Goal: Task Accomplishment & Management: Use online tool/utility

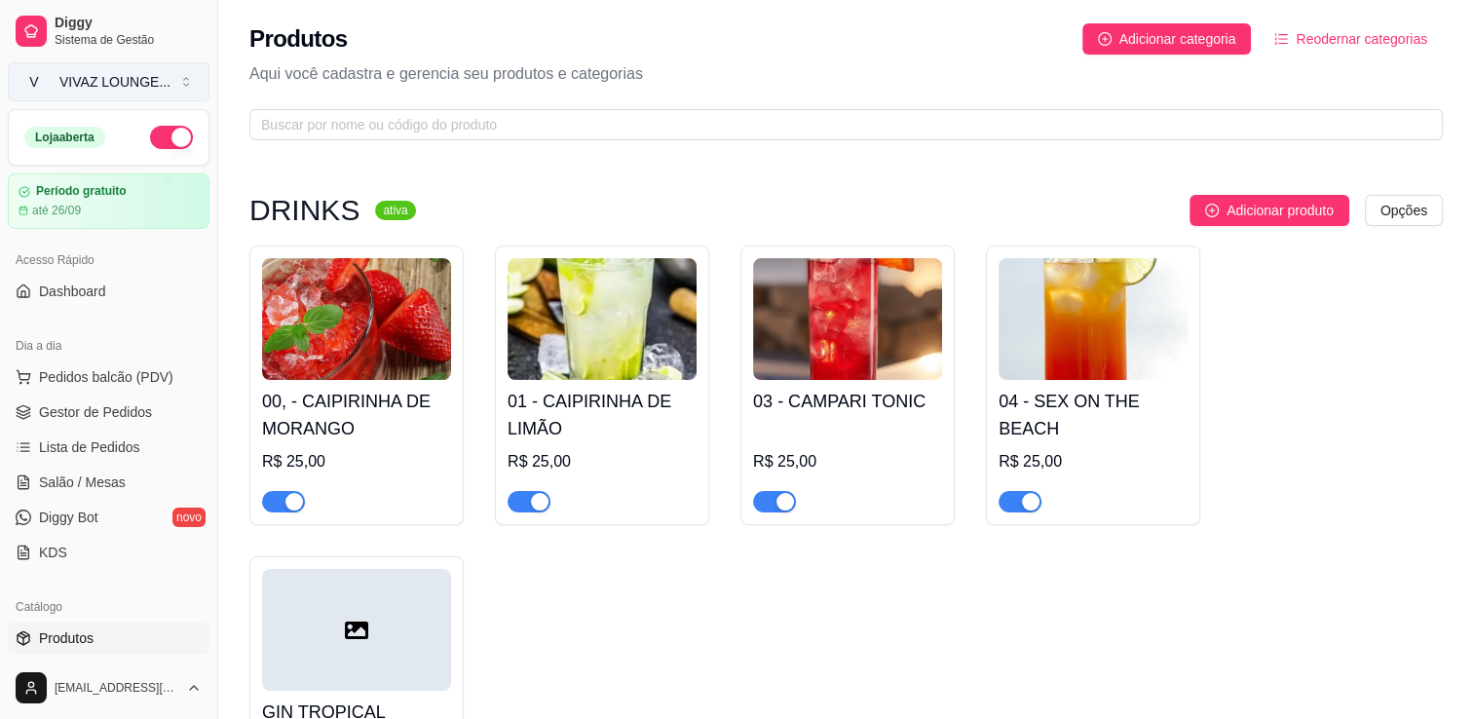
click at [115, 98] on button "V VIVAZ LOUNGE ..." at bounding box center [109, 81] width 202 height 39
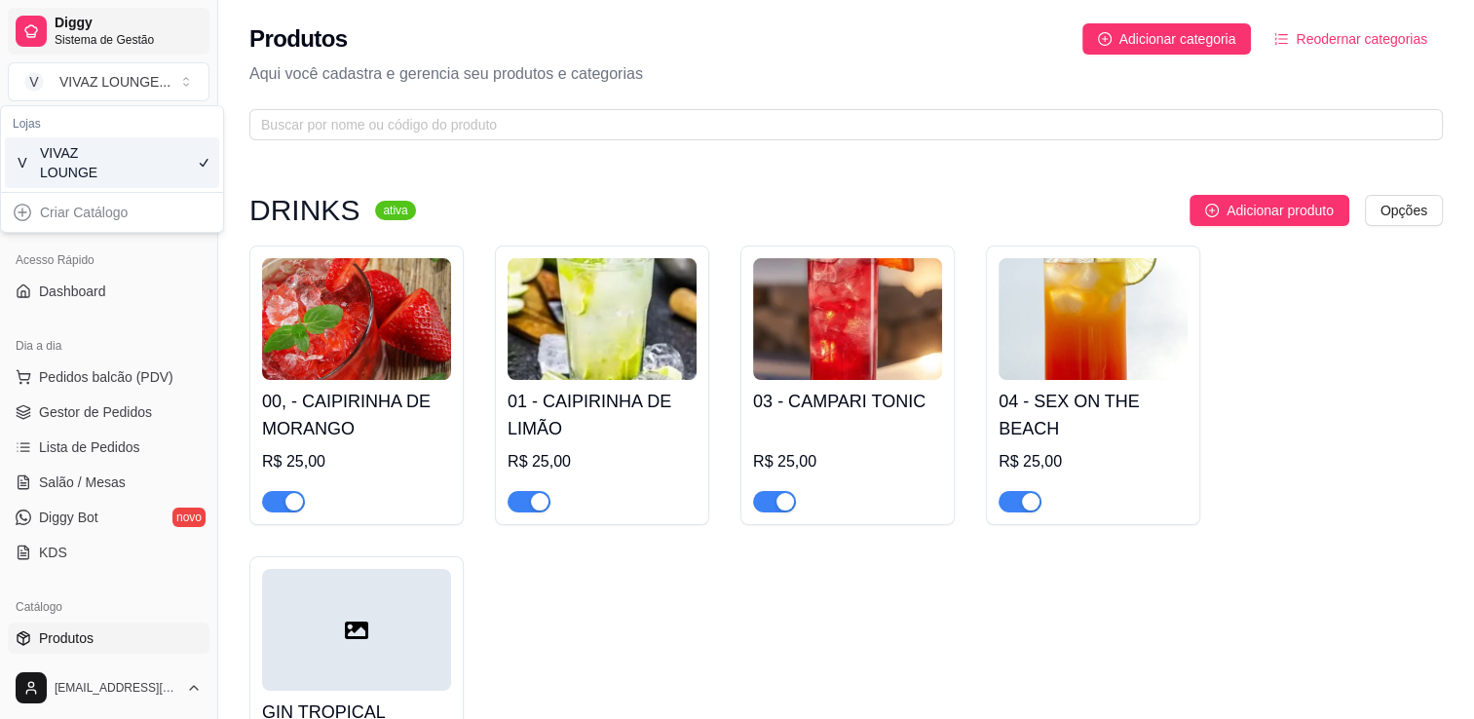
click at [75, 50] on link "Diggy Sistema de Gestão" at bounding box center [109, 31] width 202 height 47
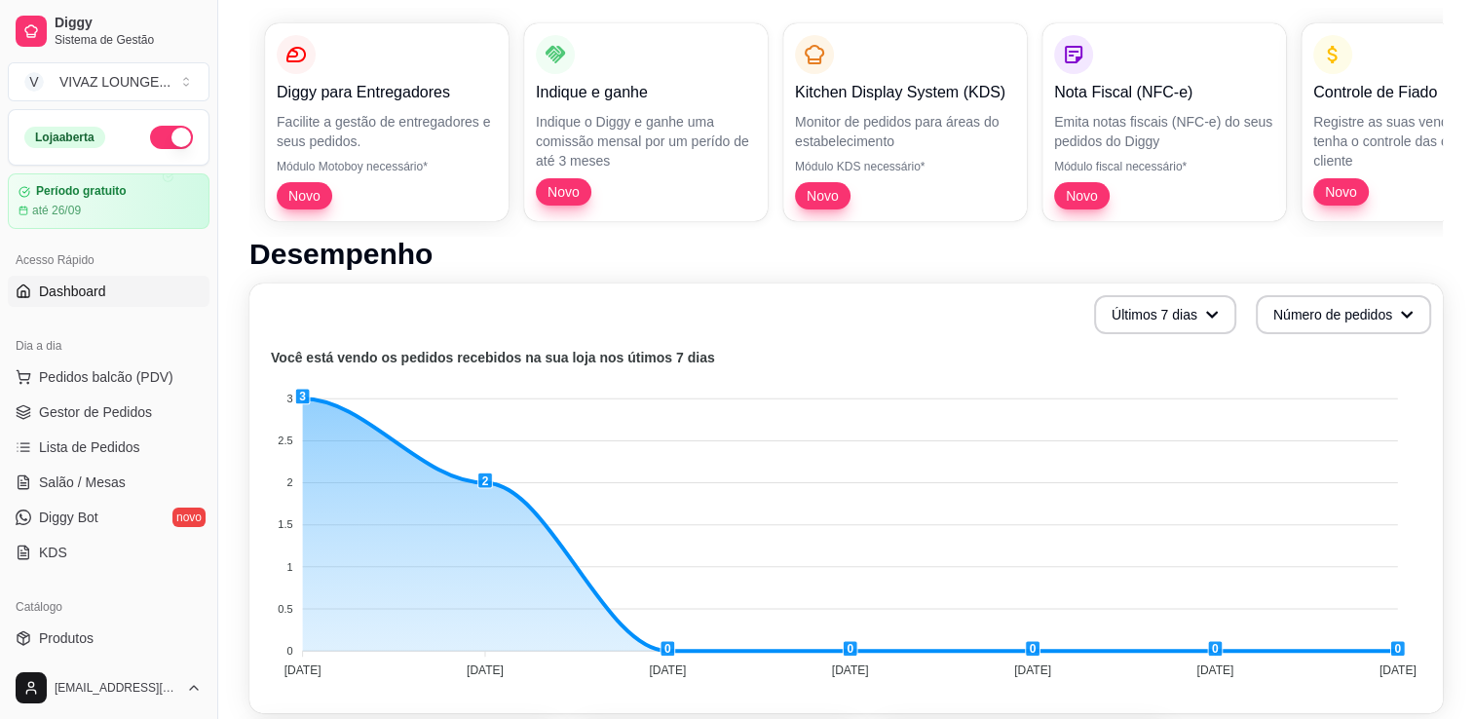
scroll to position [28, 0]
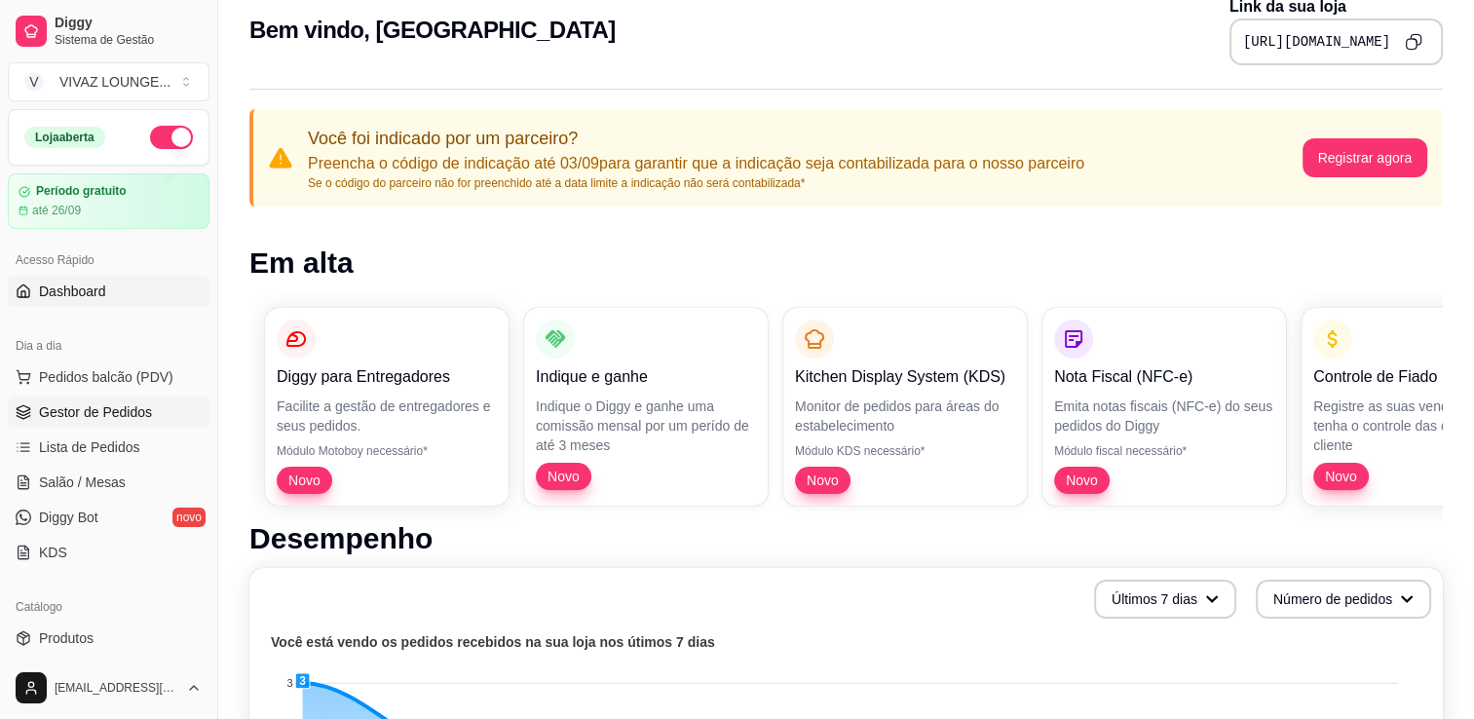
click at [94, 414] on span "Gestor de Pedidos" at bounding box center [95, 411] width 113 height 19
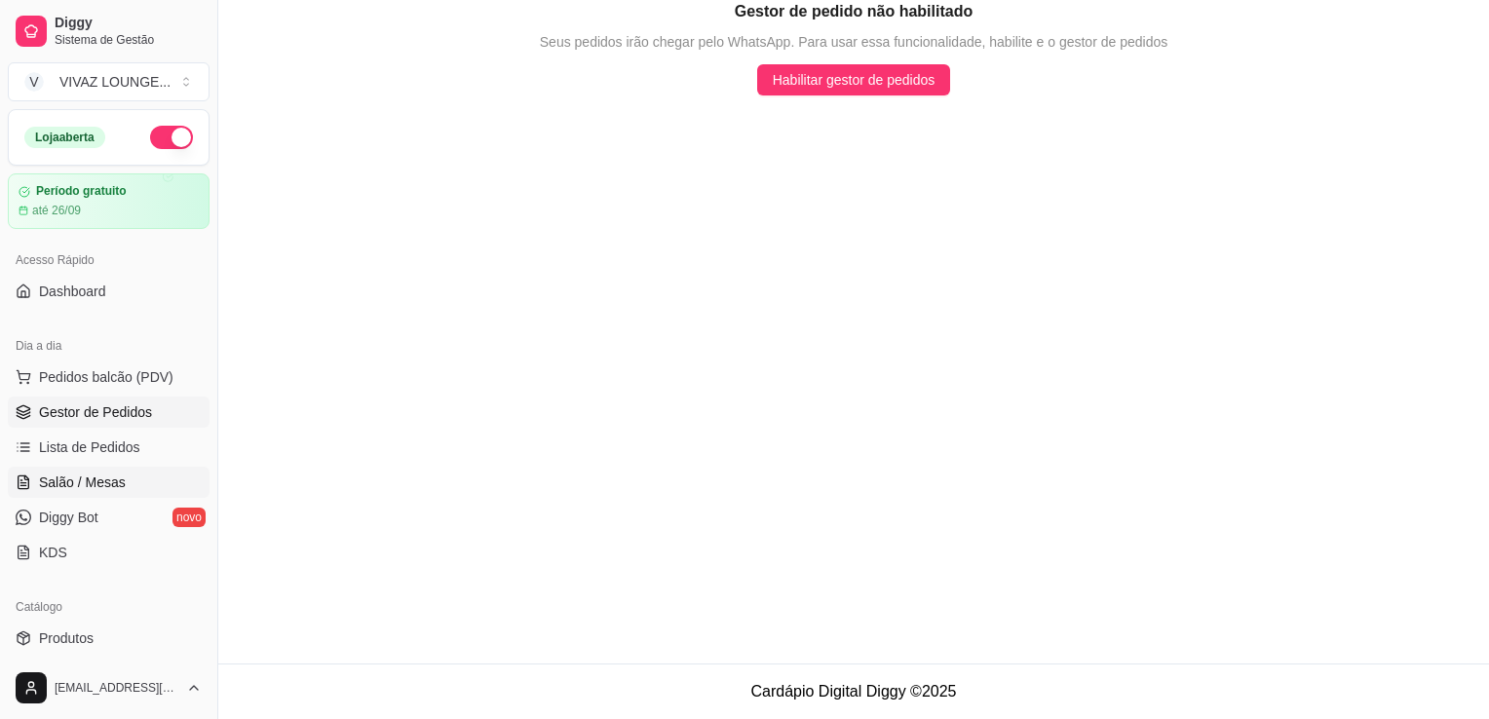
click at [92, 495] on link "Salão / Mesas" at bounding box center [109, 482] width 202 height 31
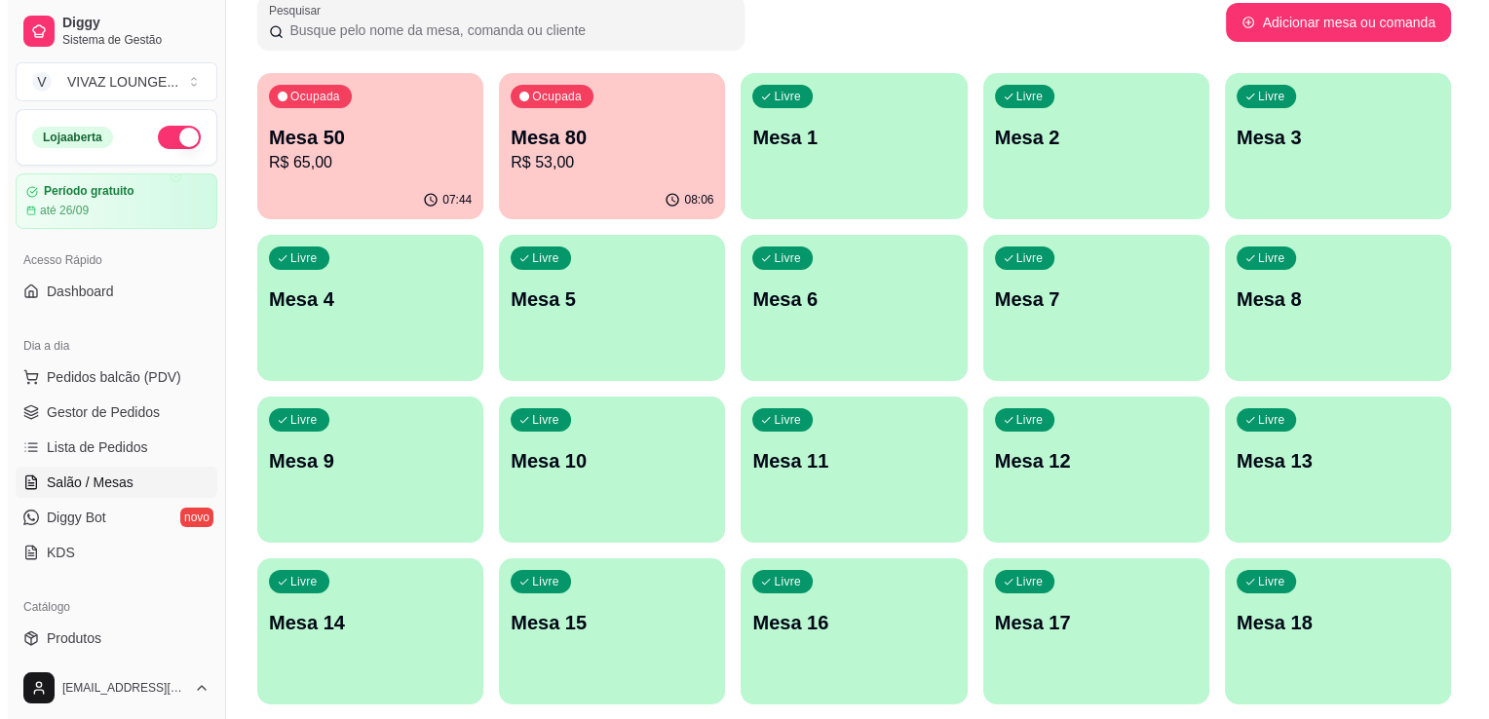
scroll to position [129, 0]
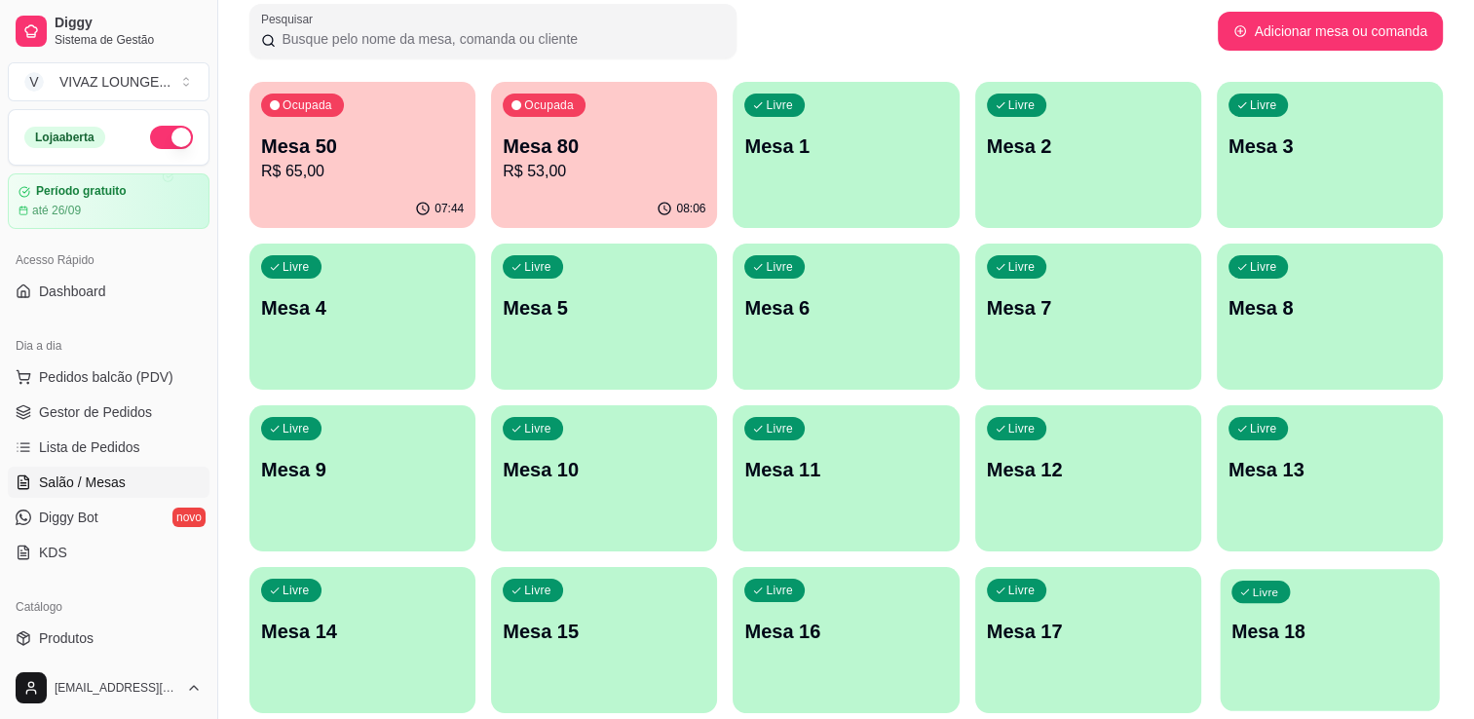
click at [1298, 628] on p "Mesa 18" at bounding box center [1330, 632] width 197 height 26
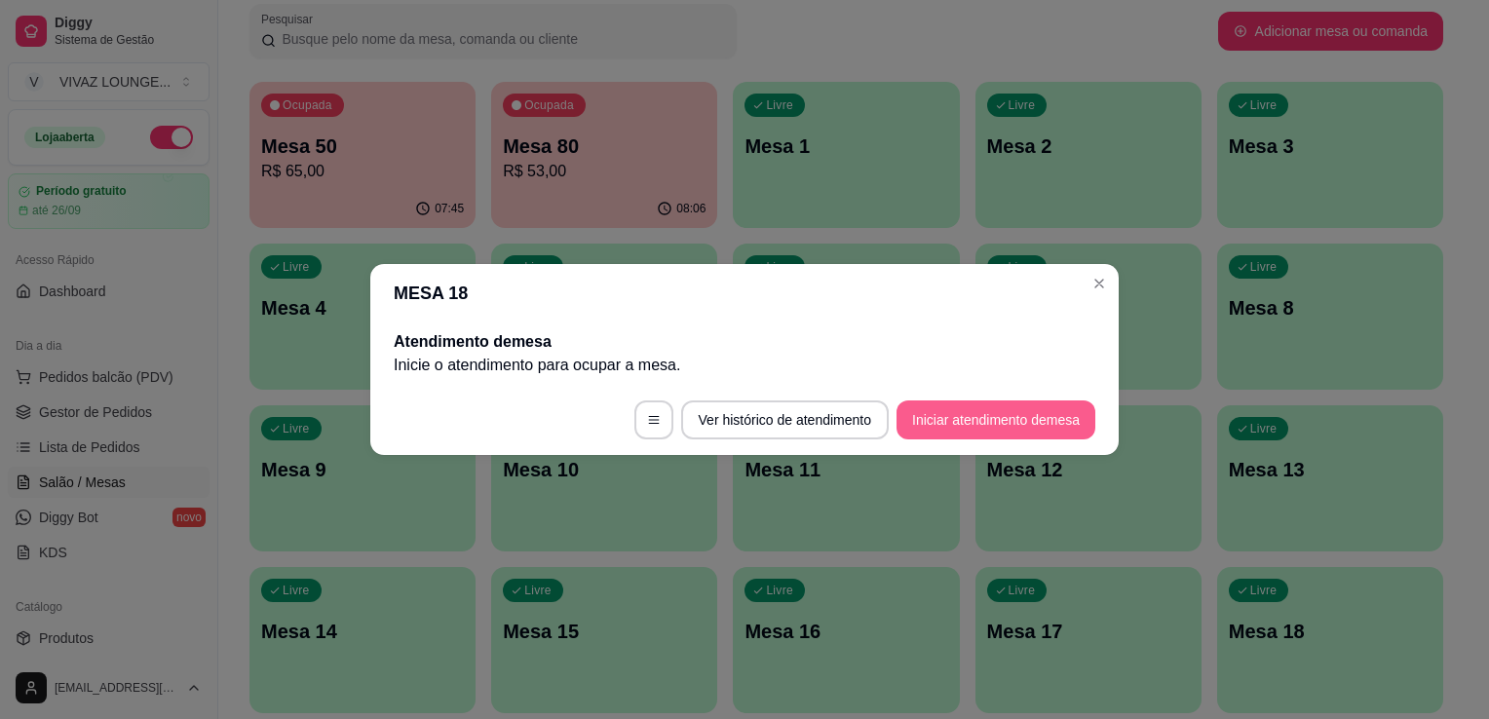
click at [910, 408] on button "Iniciar atendimento de mesa" at bounding box center [995, 419] width 199 height 39
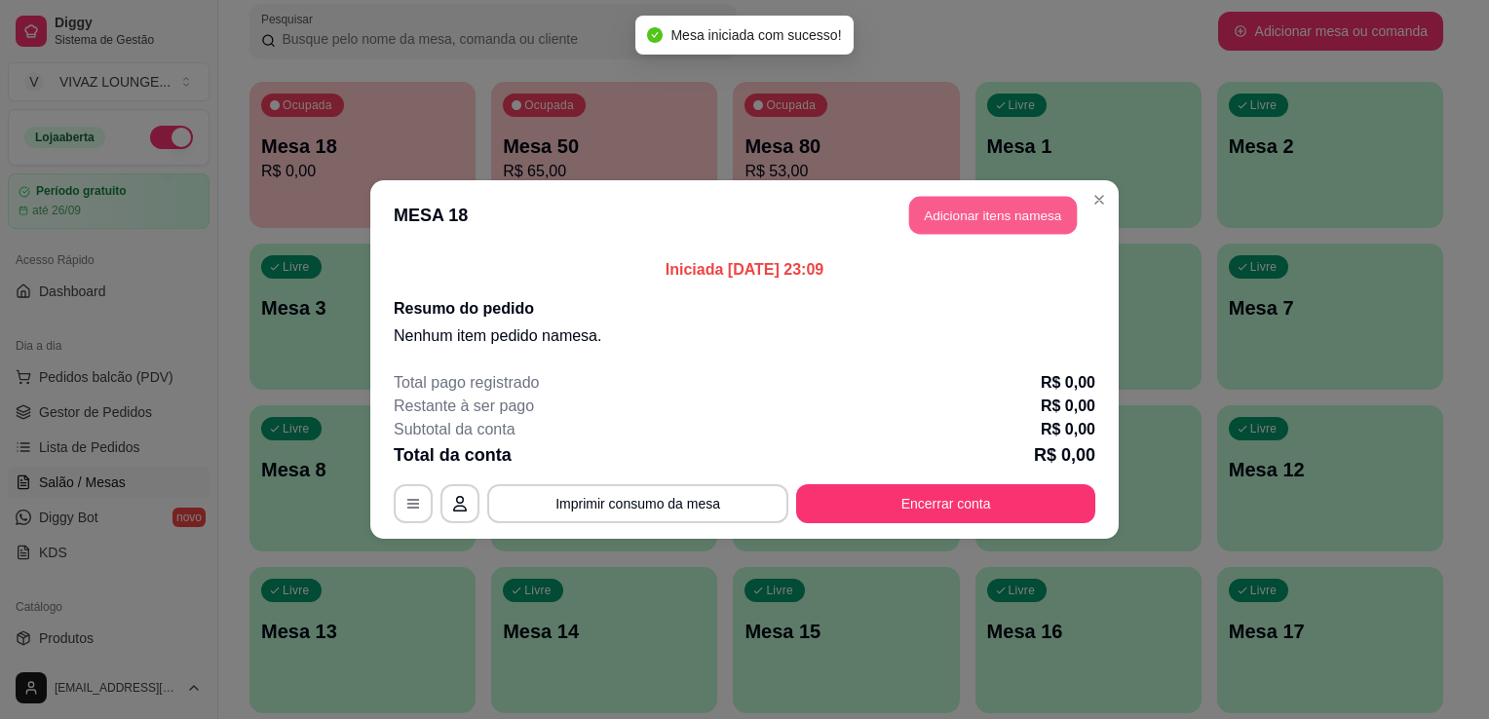
click at [979, 218] on button "Adicionar itens na mesa" at bounding box center [993, 216] width 168 height 38
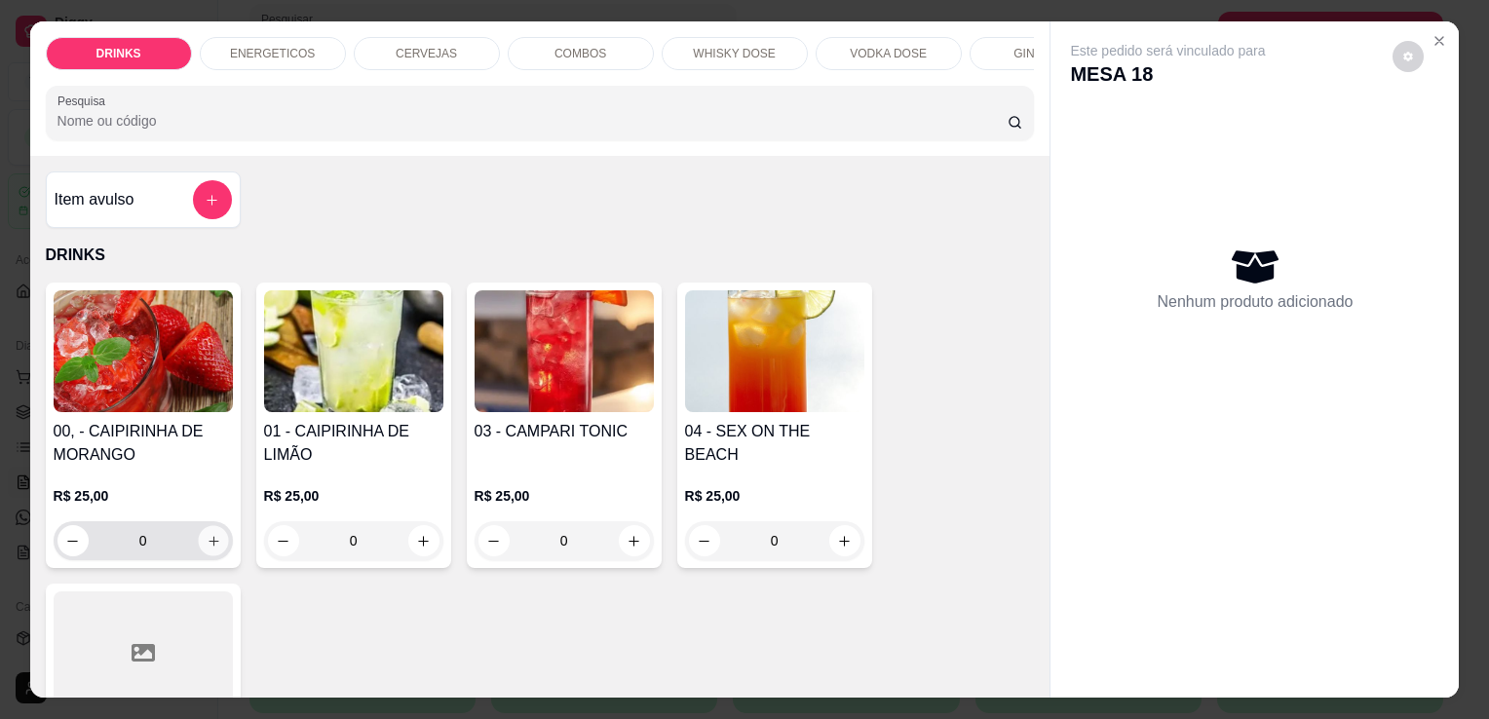
click at [213, 556] on button "increase-product-quantity" at bounding box center [213, 541] width 30 height 30
type input "1"
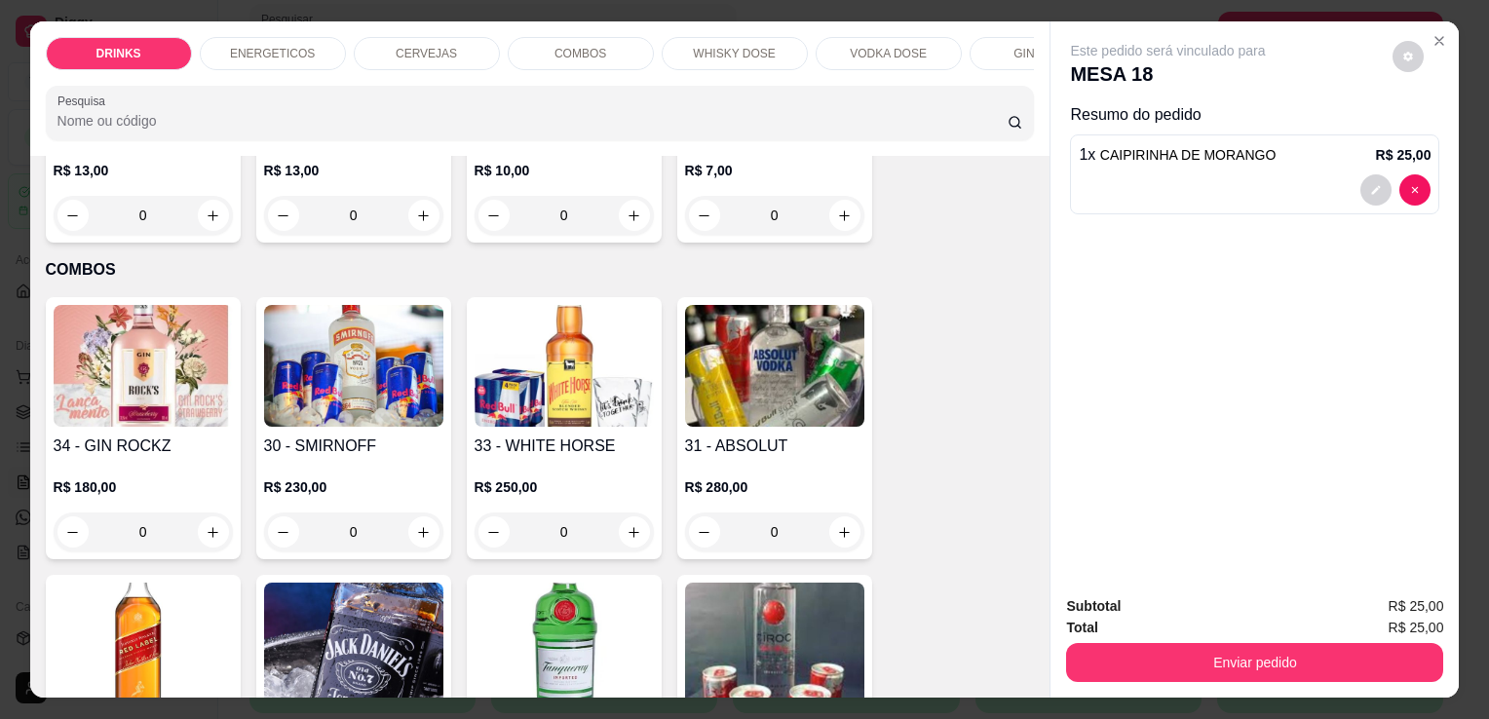
scroll to position [2008, 0]
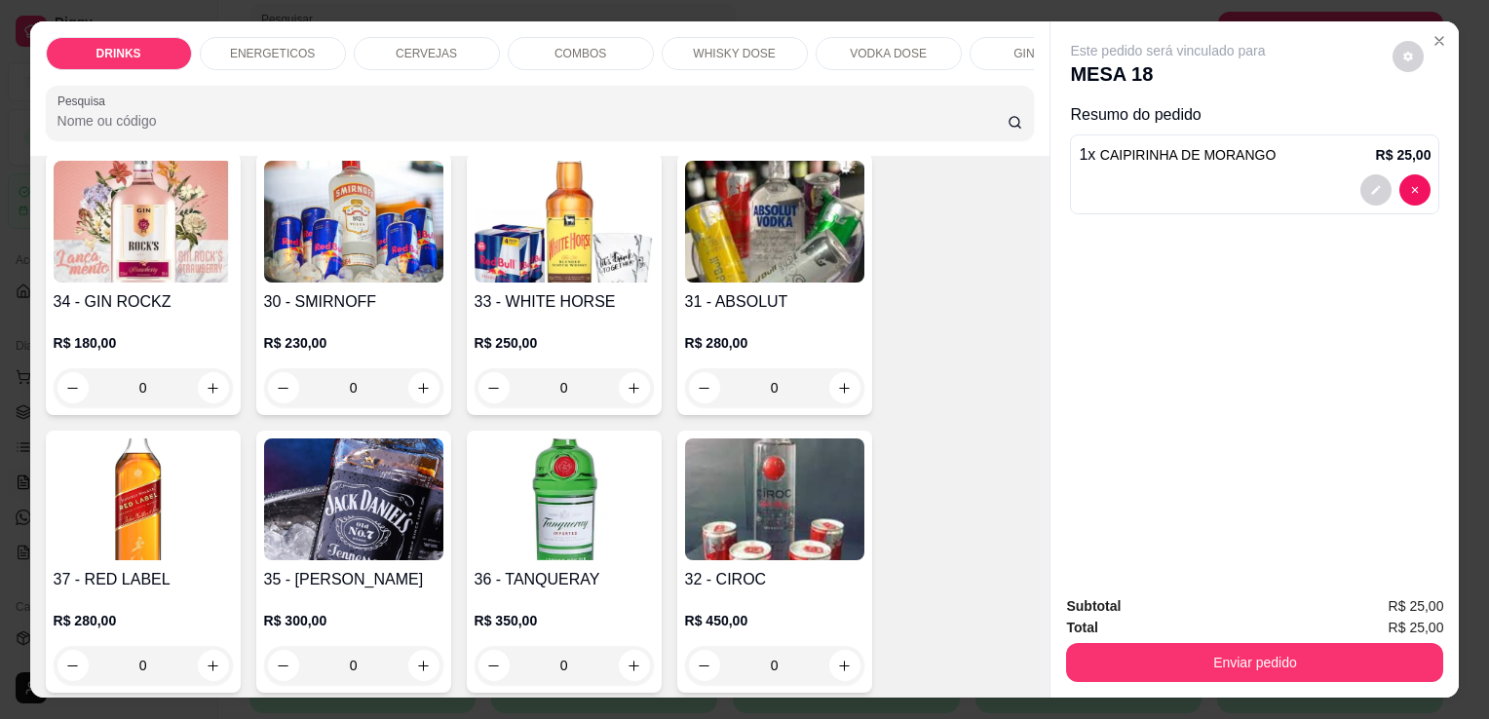
click at [211, 397] on div "0" at bounding box center [143, 387] width 179 height 39
click at [204, 404] on div "0" at bounding box center [143, 387] width 179 height 39
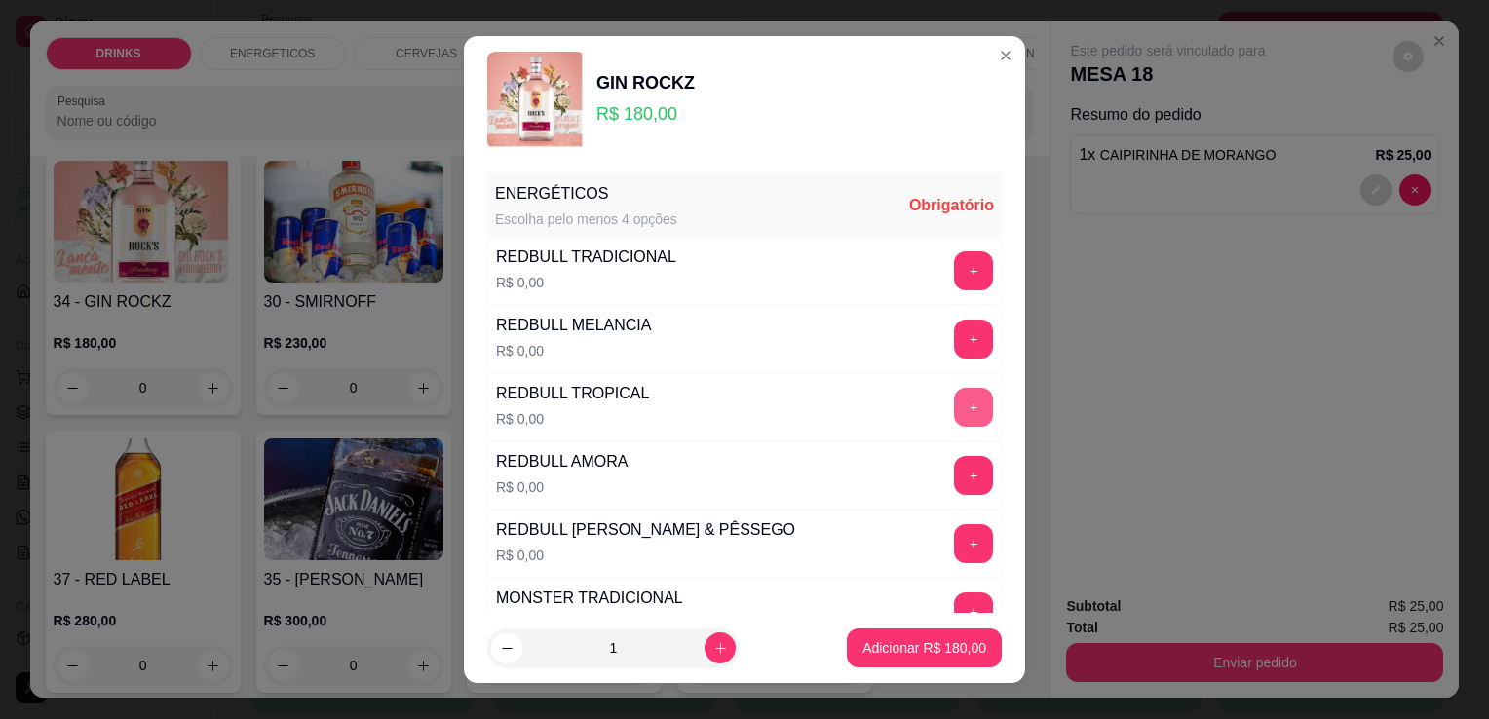
click at [954, 395] on button "+" at bounding box center [973, 407] width 39 height 39
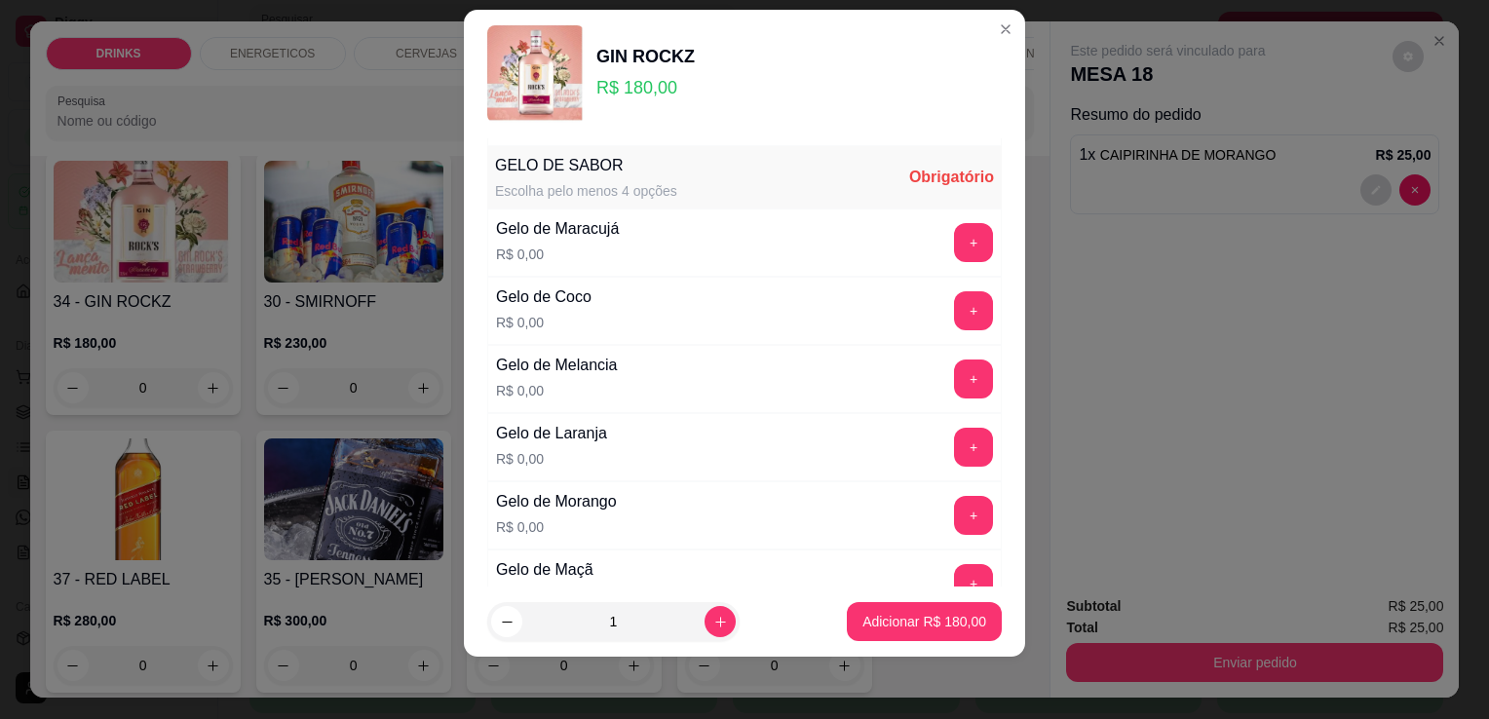
scroll to position [682, 0]
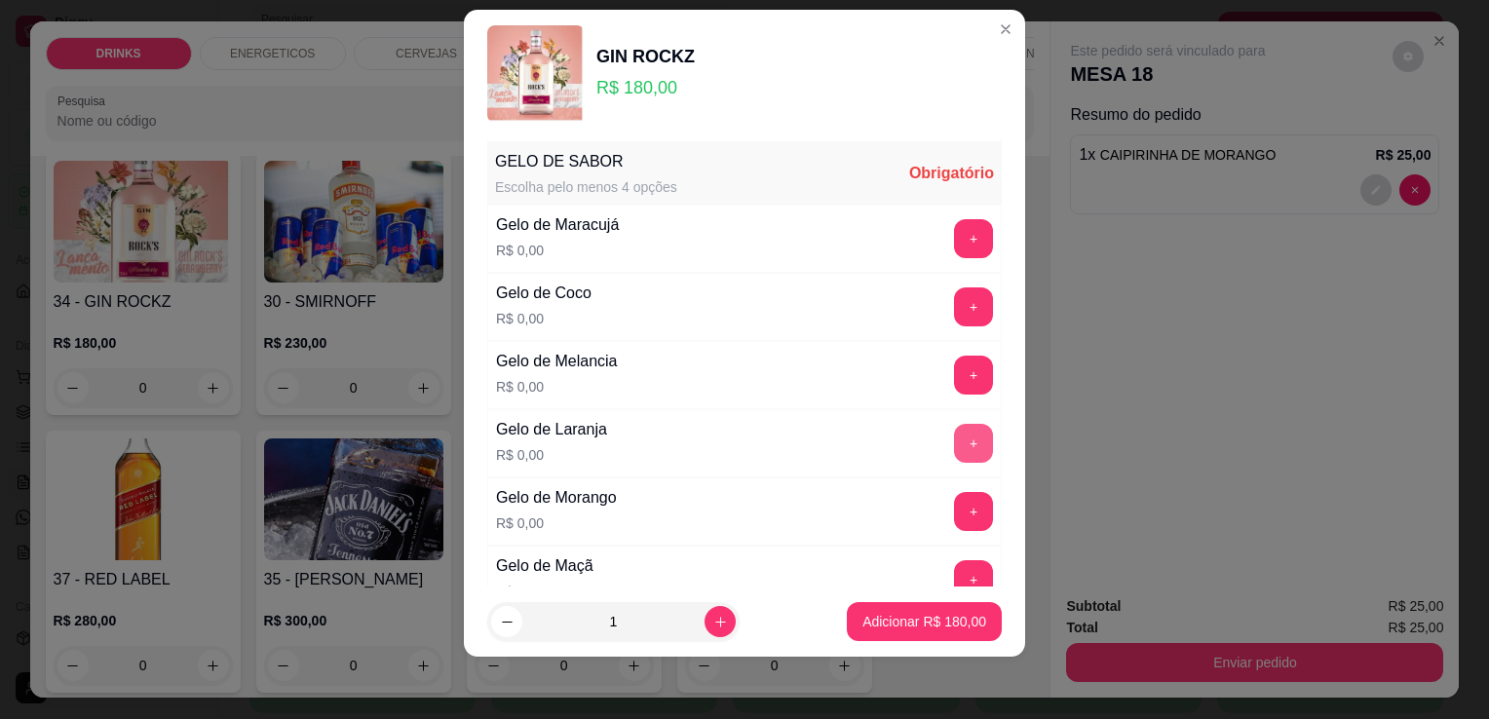
click at [954, 451] on button "+" at bounding box center [973, 443] width 39 height 39
click at [955, 451] on button "+" at bounding box center [974, 444] width 38 height 38
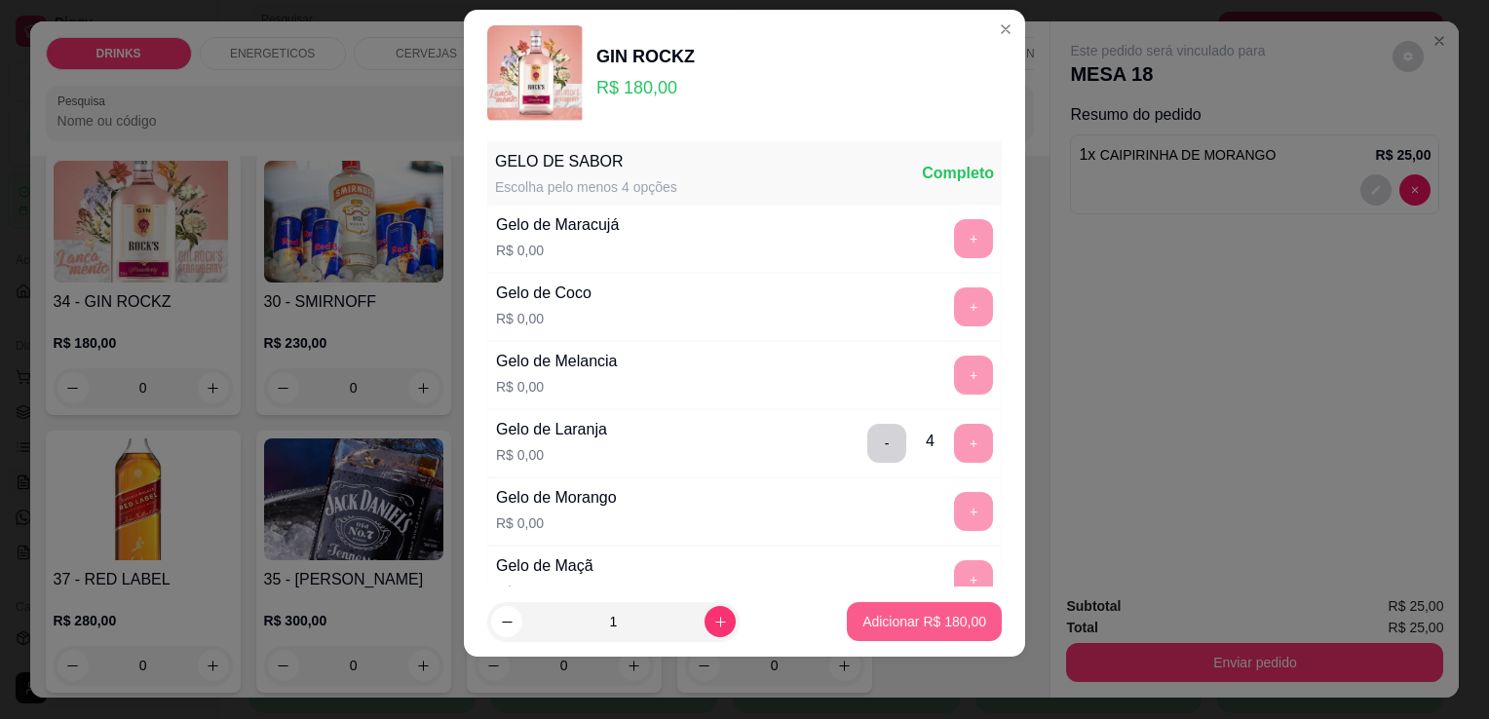
click at [896, 639] on button "Adicionar R$ 180,00" at bounding box center [924, 621] width 155 height 39
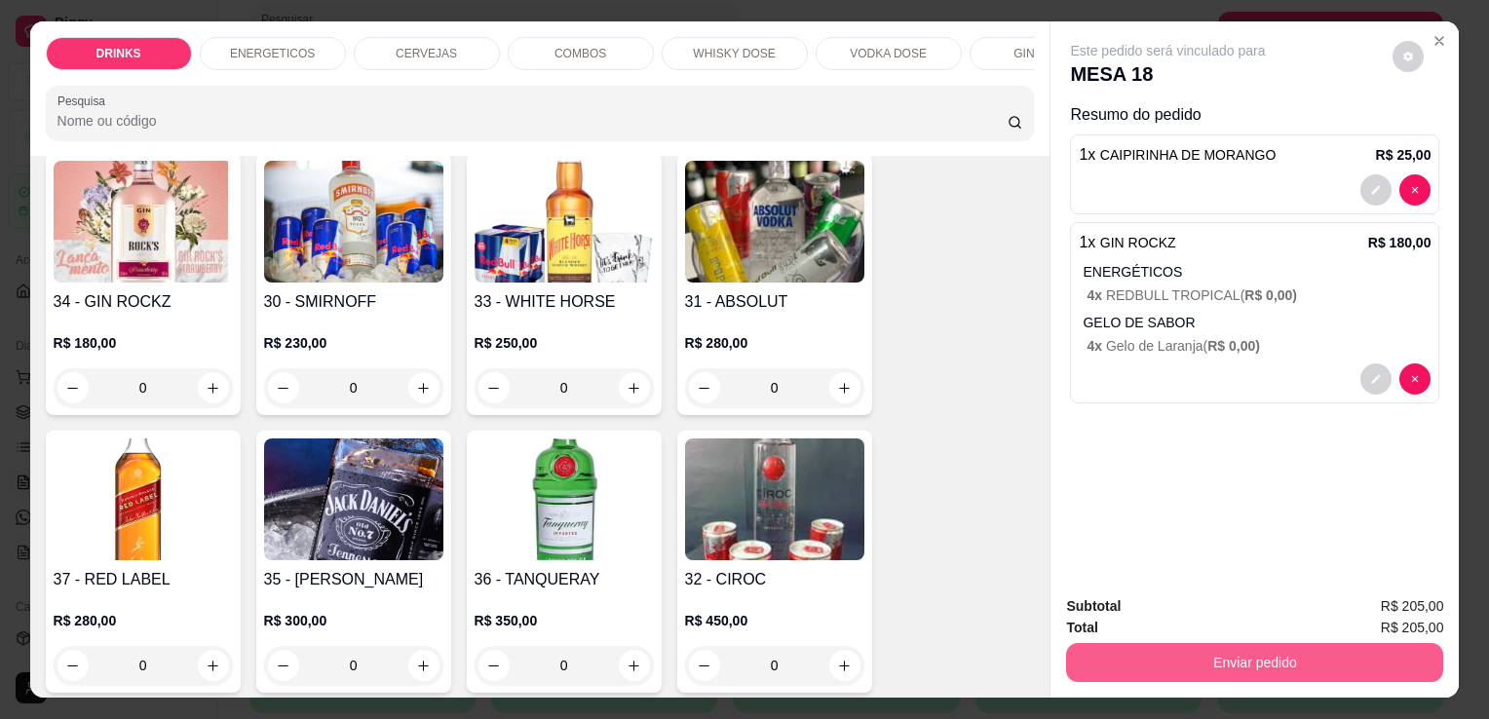
click at [1244, 659] on button "Enviar pedido" at bounding box center [1254, 662] width 377 height 39
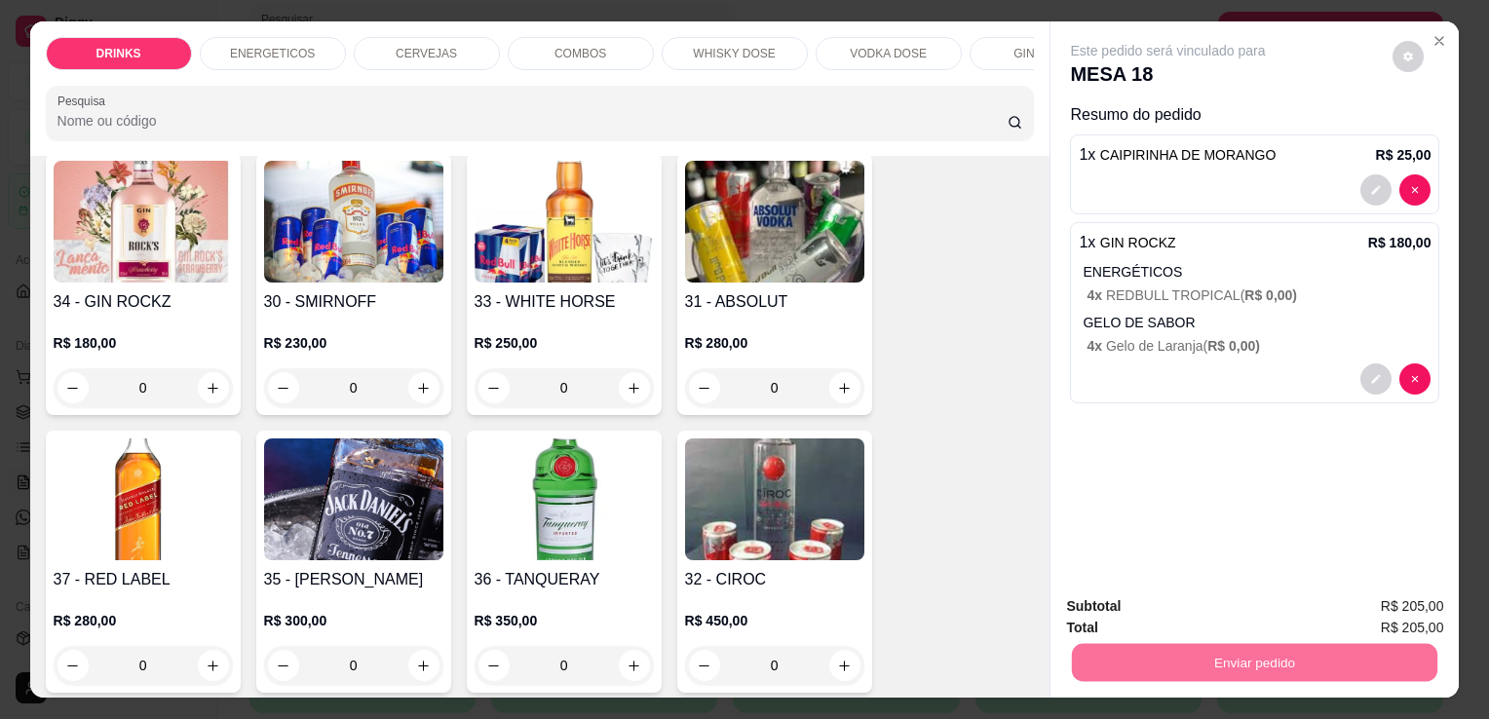
click at [1204, 596] on button "Não registrar e enviar pedido" at bounding box center [1190, 607] width 203 height 37
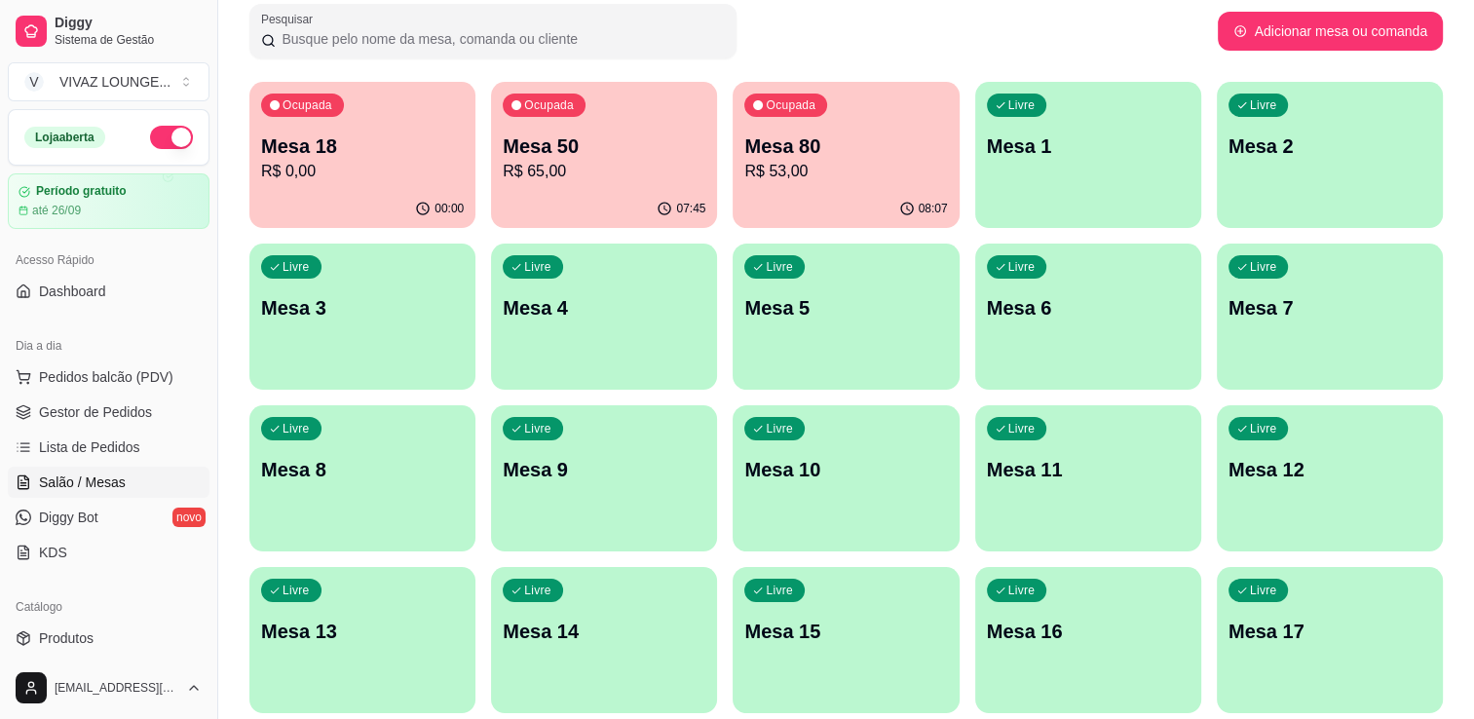
click at [363, 169] on p "R$ 0,00" at bounding box center [362, 171] width 203 height 23
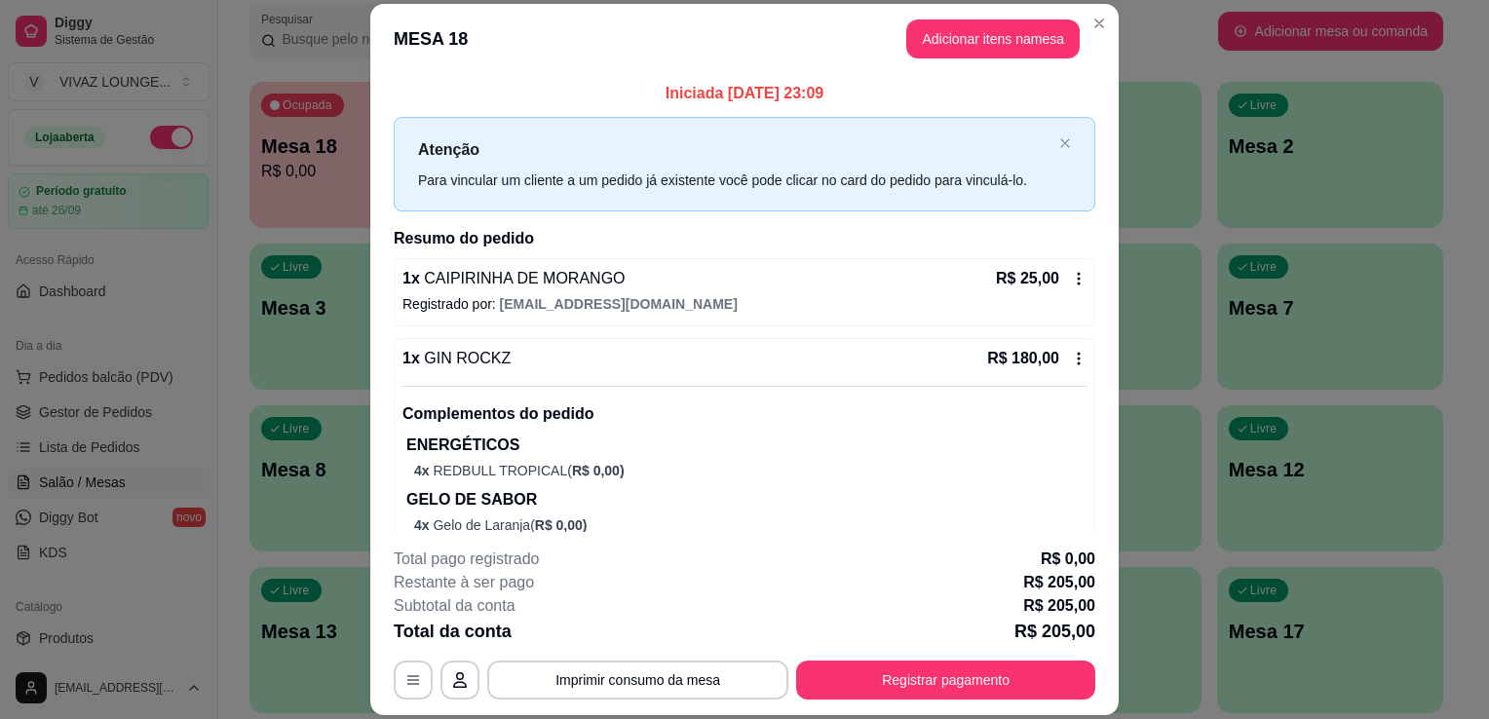
scroll to position [44, 0]
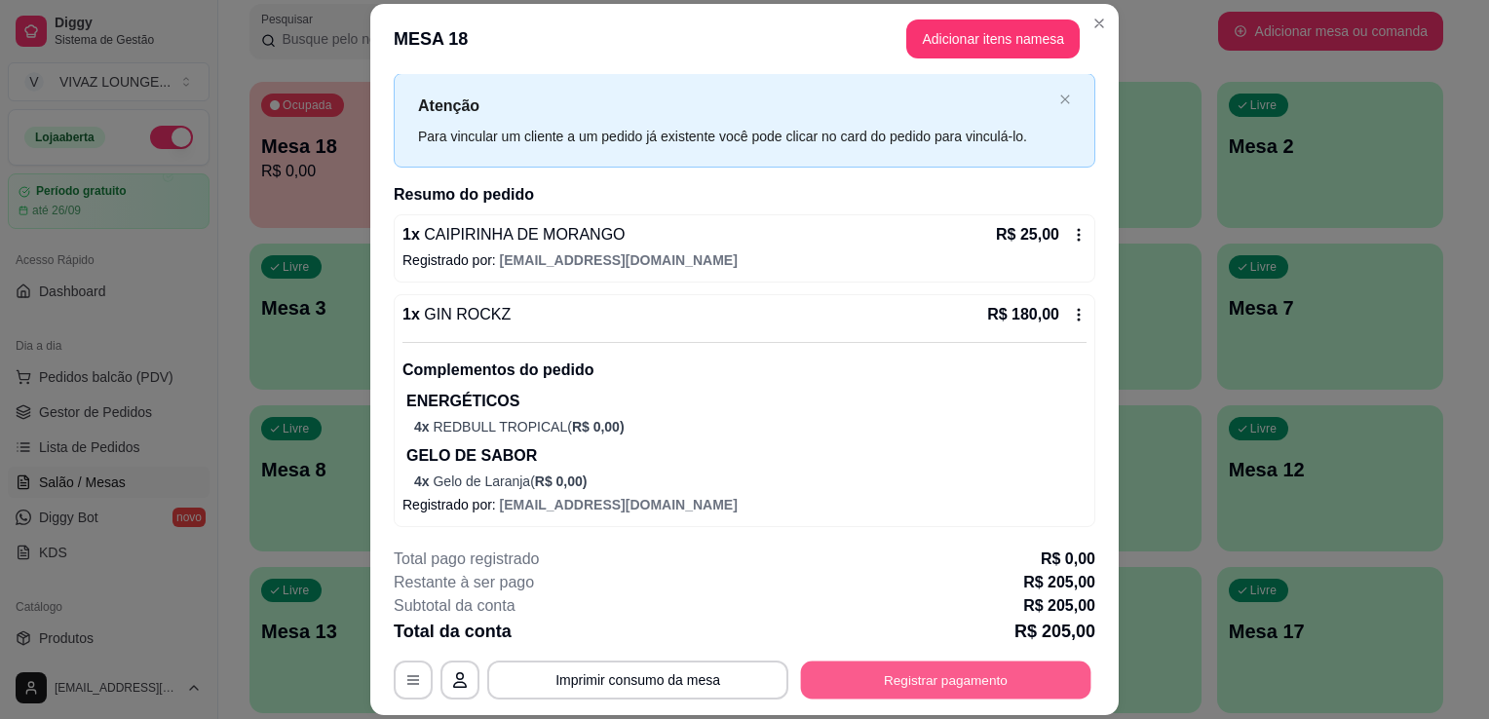
click at [940, 694] on button "Registrar pagamento" at bounding box center [946, 681] width 290 height 38
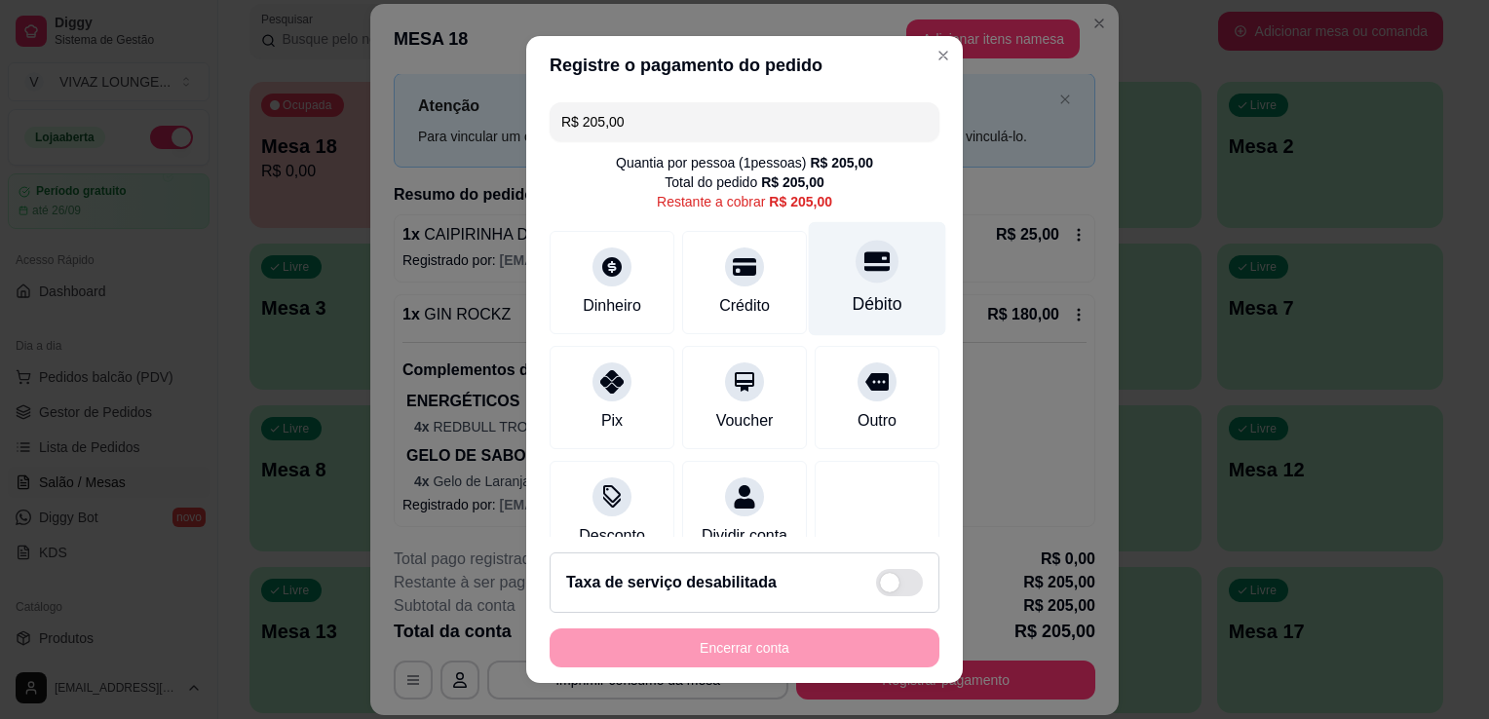
click at [829, 278] on div "Débito" at bounding box center [877, 279] width 137 height 114
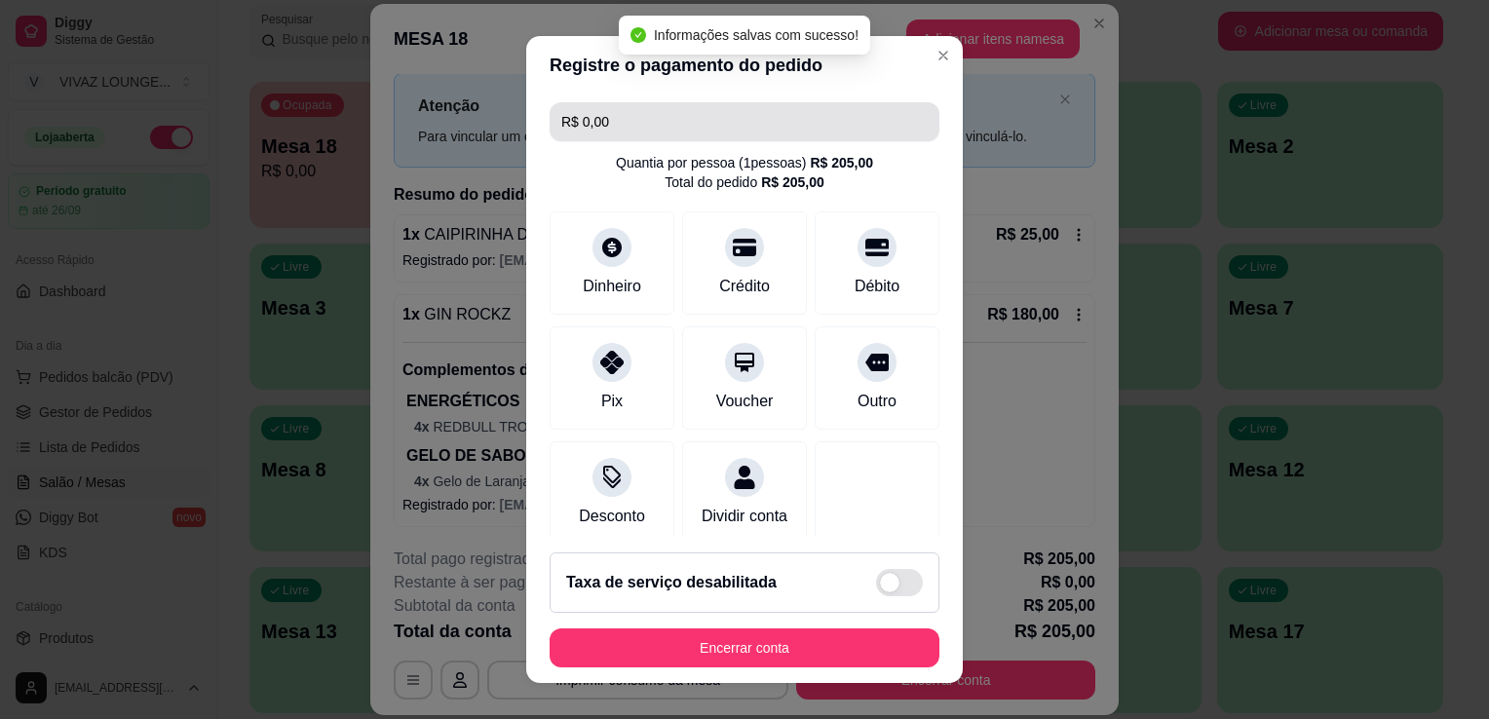
click at [629, 133] on input "R$ 0,00" at bounding box center [744, 121] width 366 height 39
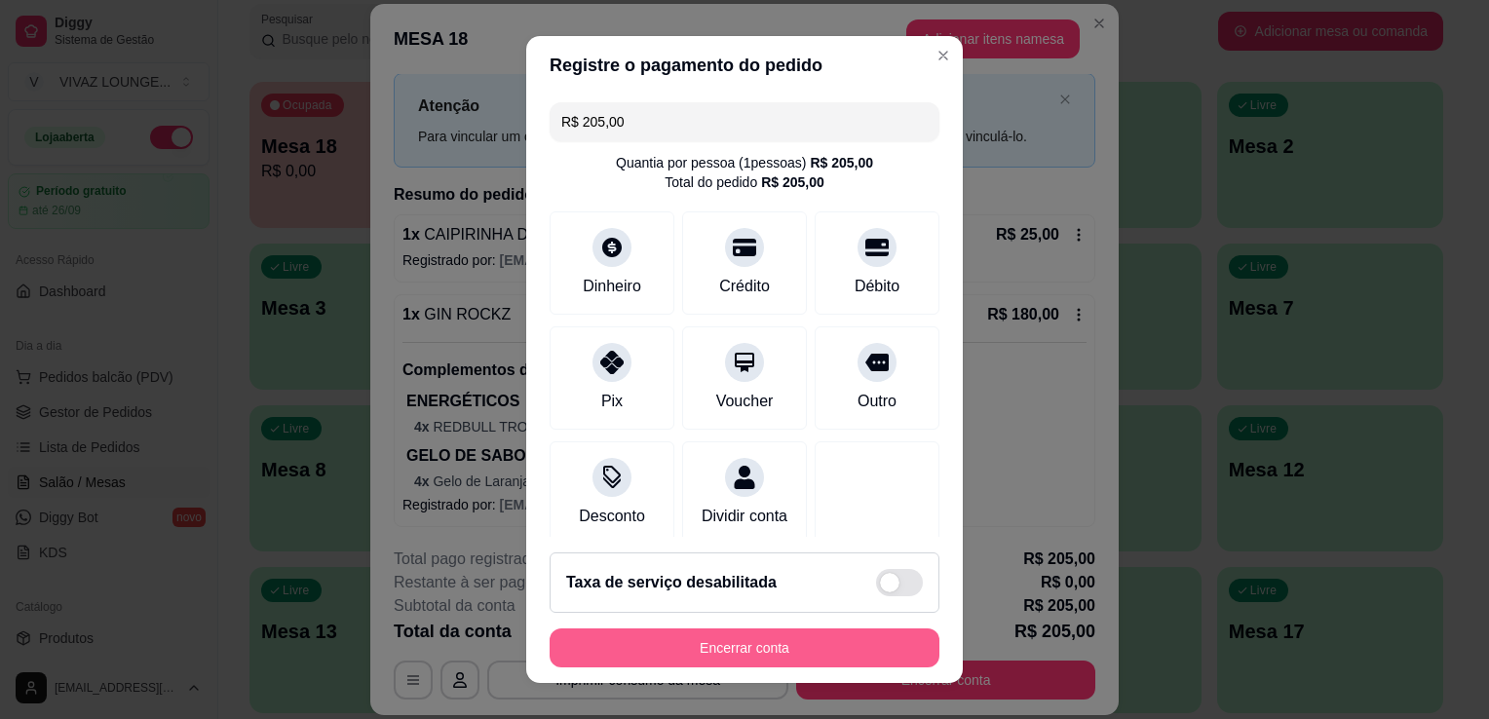
type input "R$ 205,00"
click at [715, 639] on button "Encerrar conta" at bounding box center [744, 648] width 378 height 38
